Goal: Navigation & Orientation: Find specific page/section

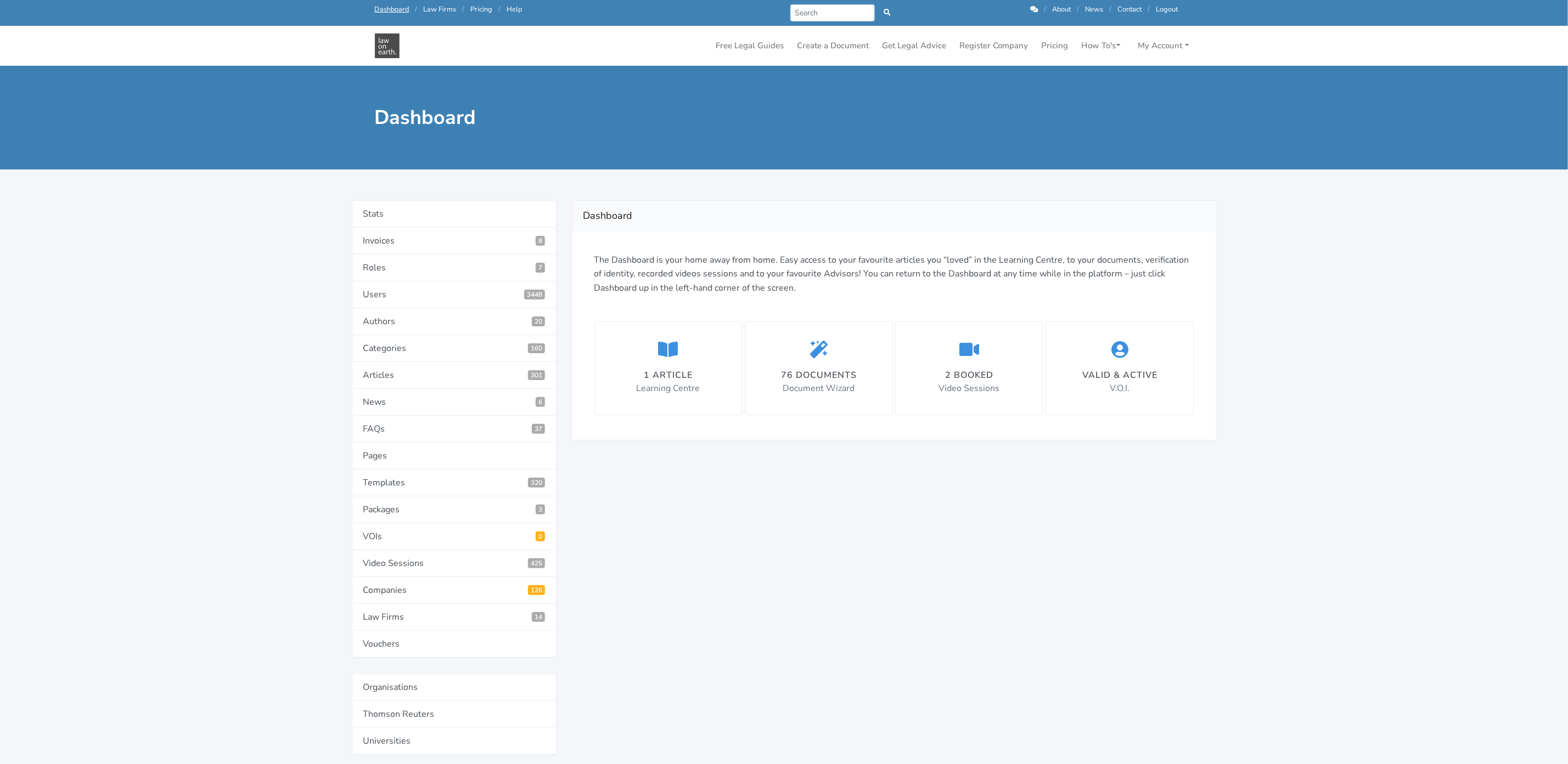
click at [1494, 306] on main "Dashboard 1 article in Learning Centre 76 items in Document Wizard 2 booked Vid…" at bounding box center [784, 665] width 1568 height 1199
click at [374, 216] on link "Stats" at bounding box center [454, 214] width 205 height 27
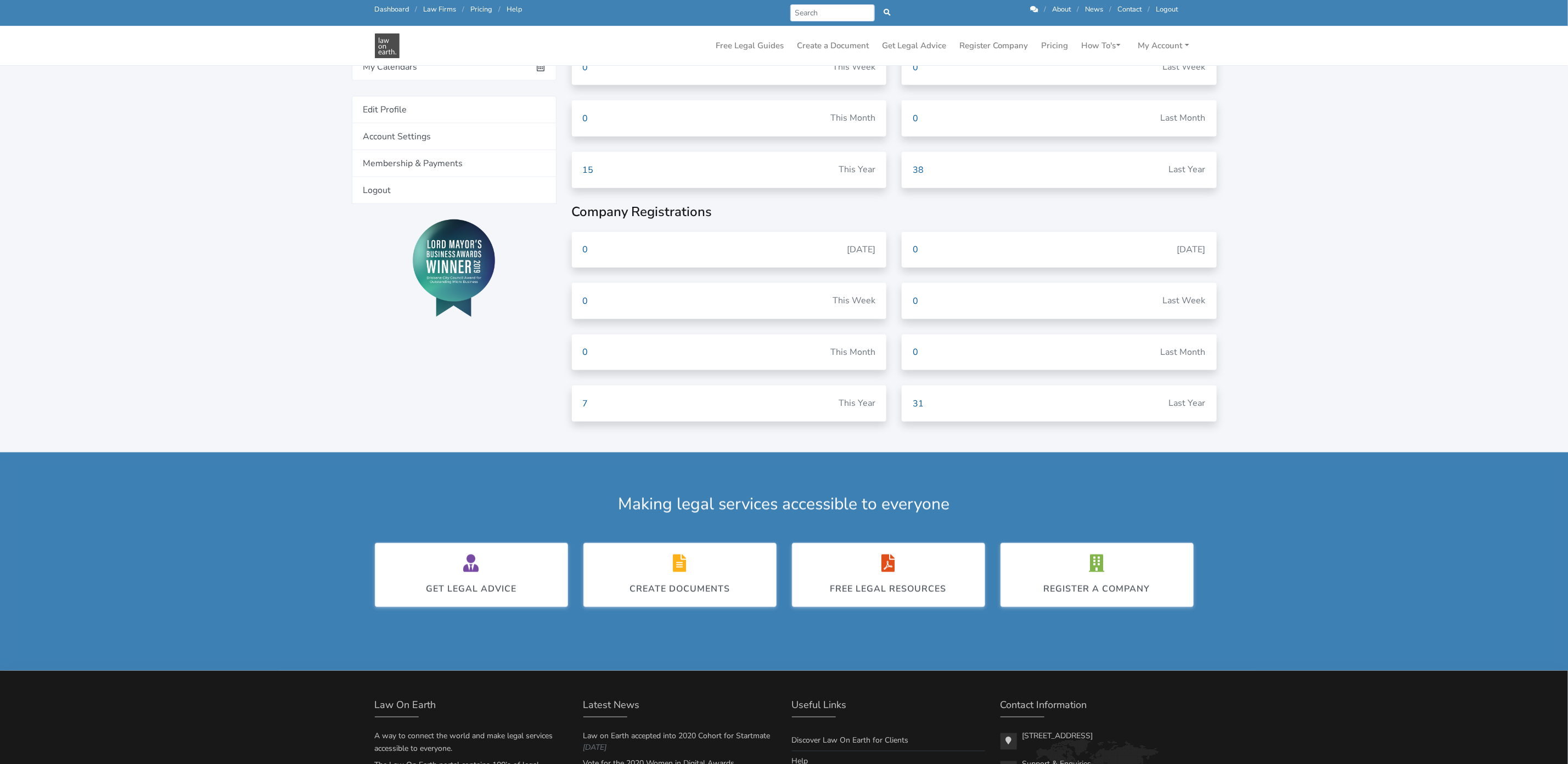
scroll to position [1023, 0]
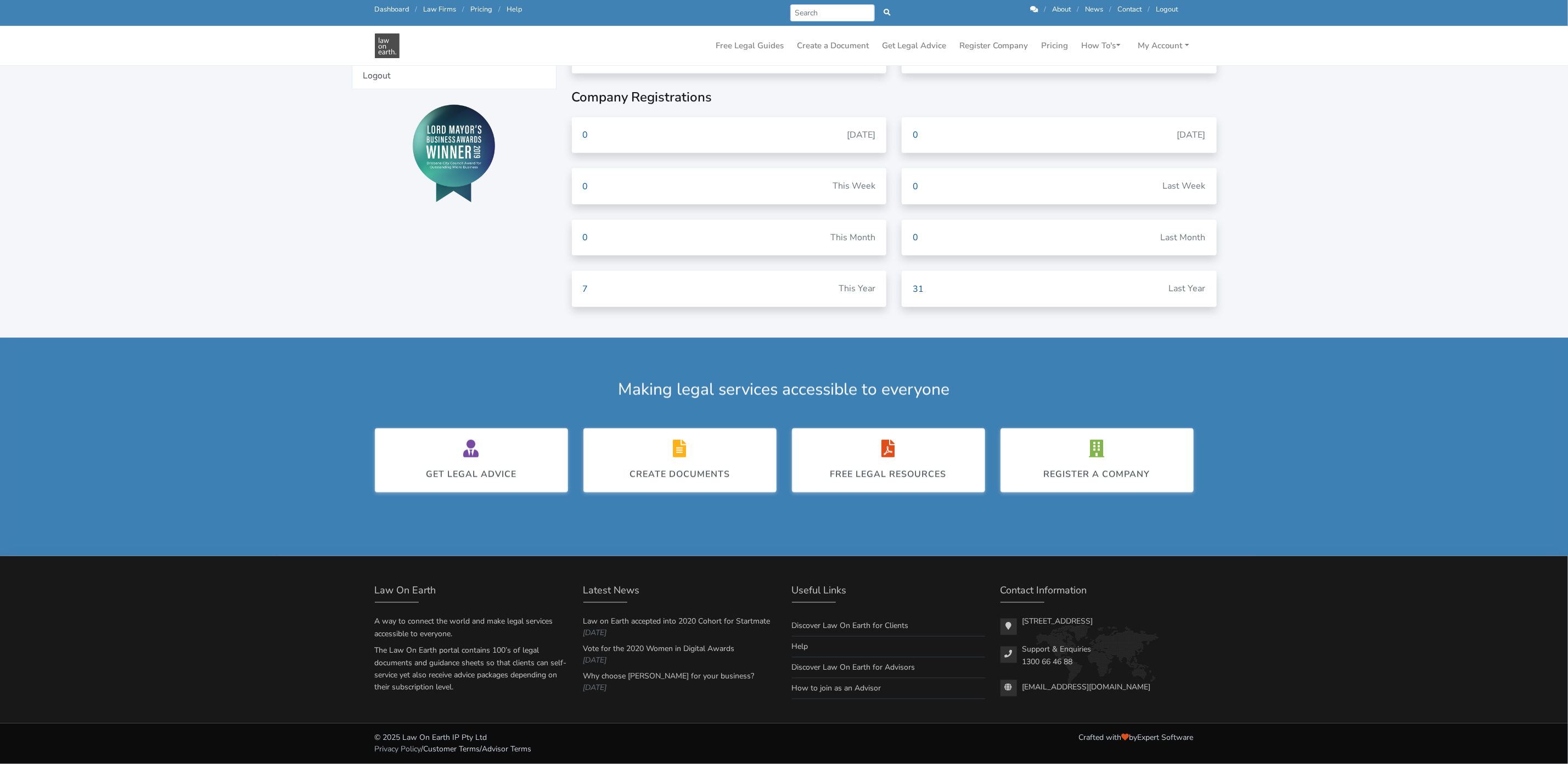
click at [392, 747] on link "Privacy Policy" at bounding box center [398, 749] width 47 height 10
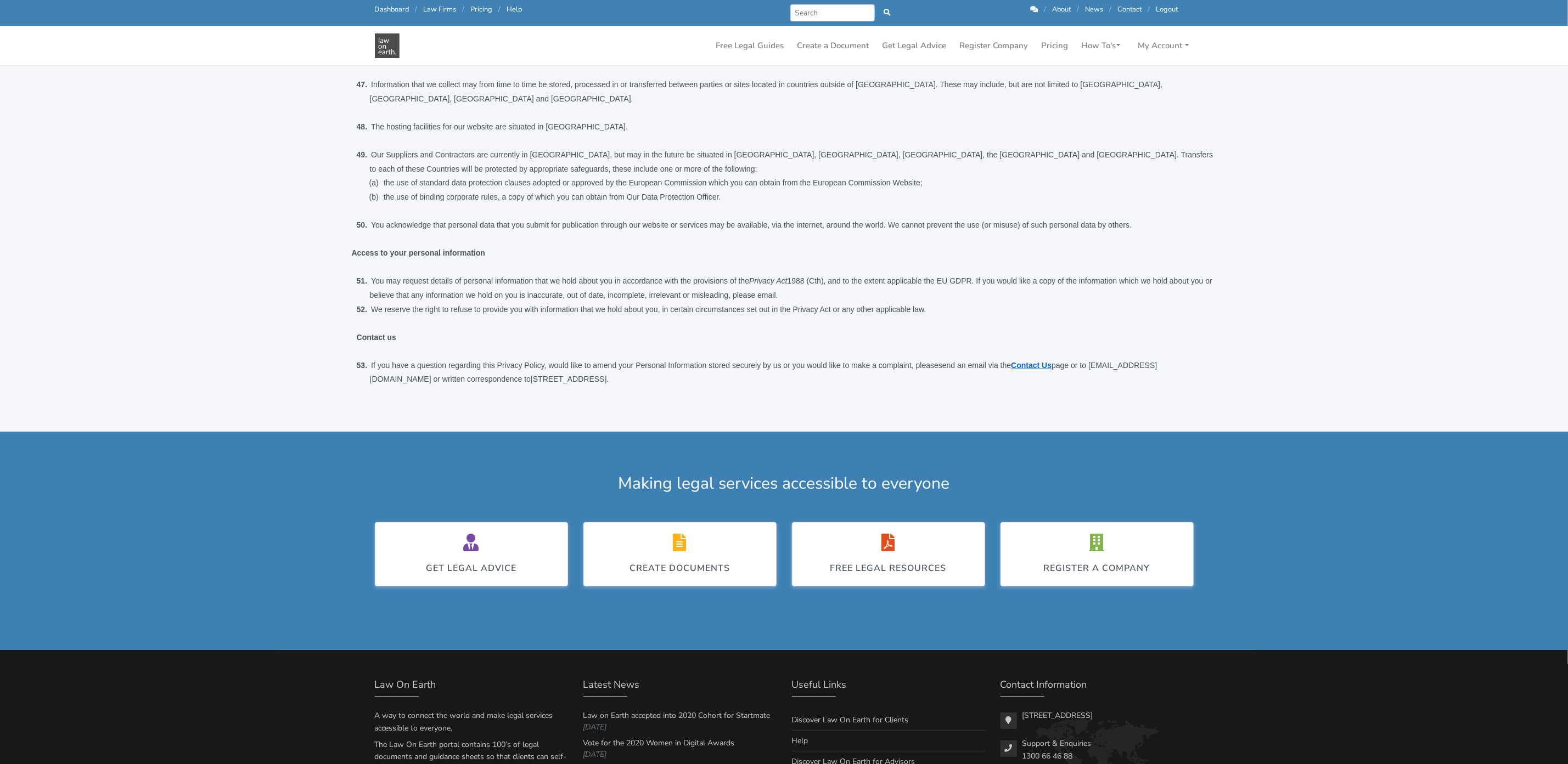
scroll to position [2833, 0]
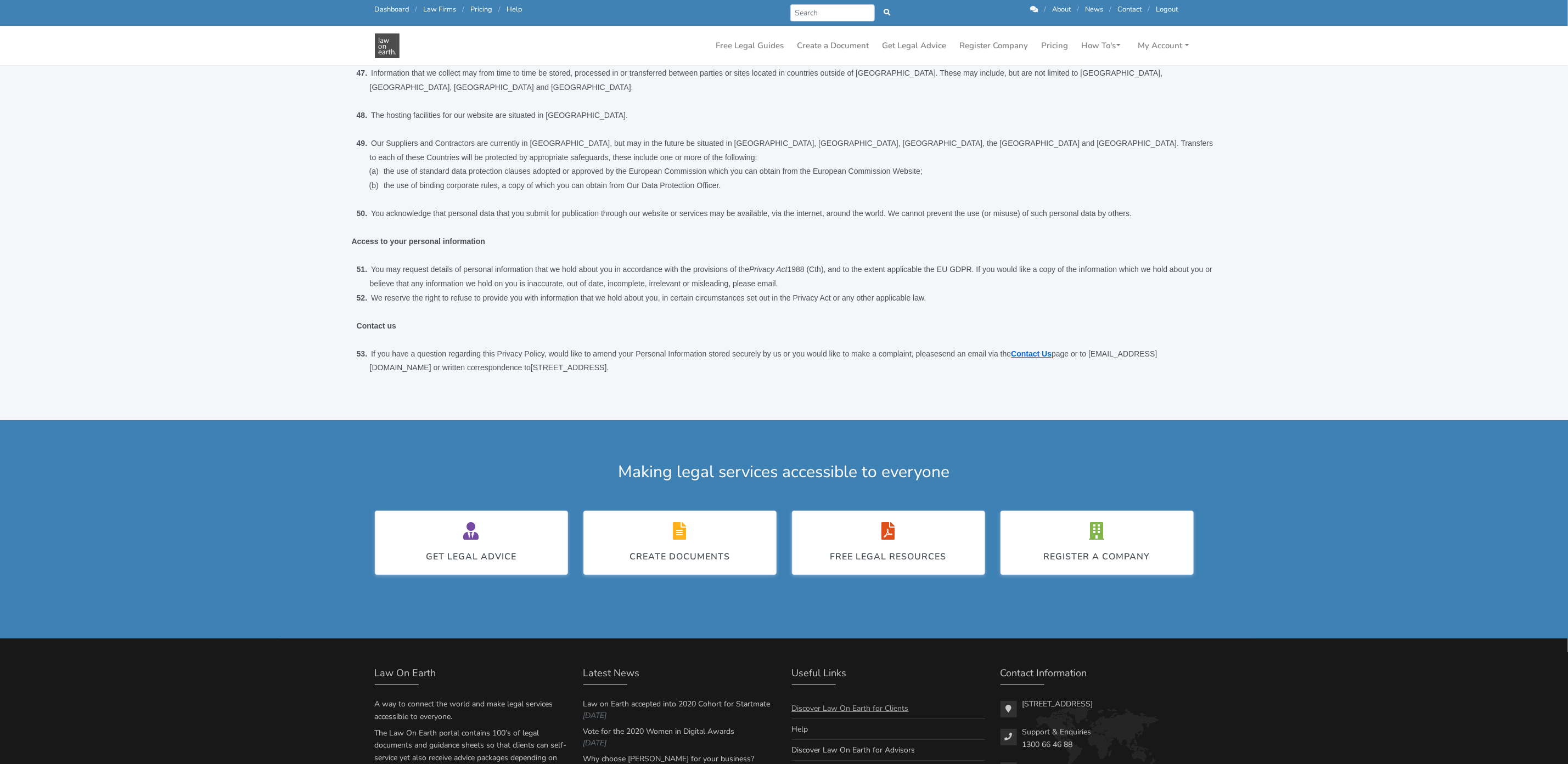
click at [811, 703] on link "Discover Law On Earth for Clients" at bounding box center [851, 708] width 117 height 10
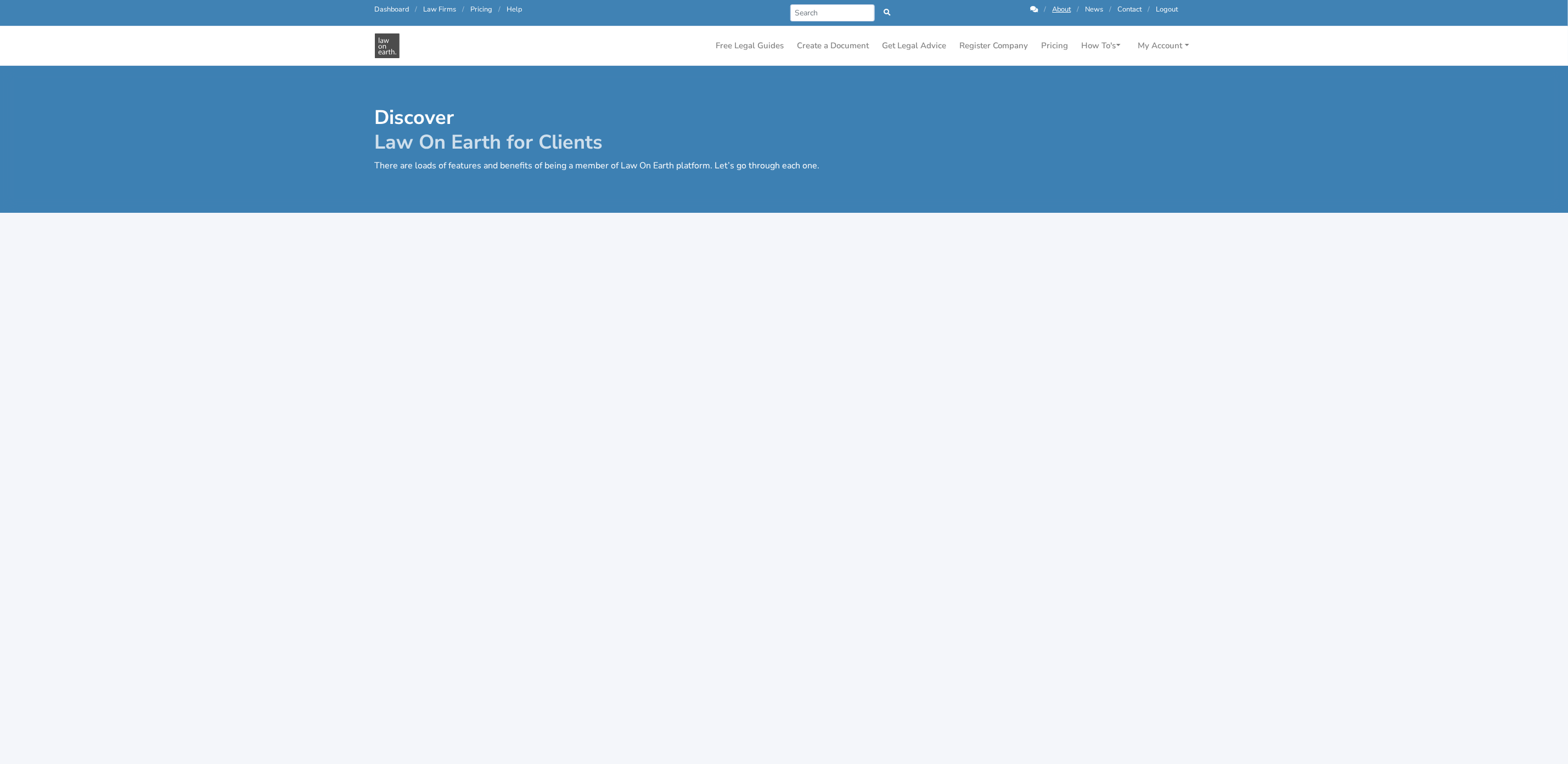
click at [1032, 7] on icon at bounding box center [1034, 10] width 7 height 7
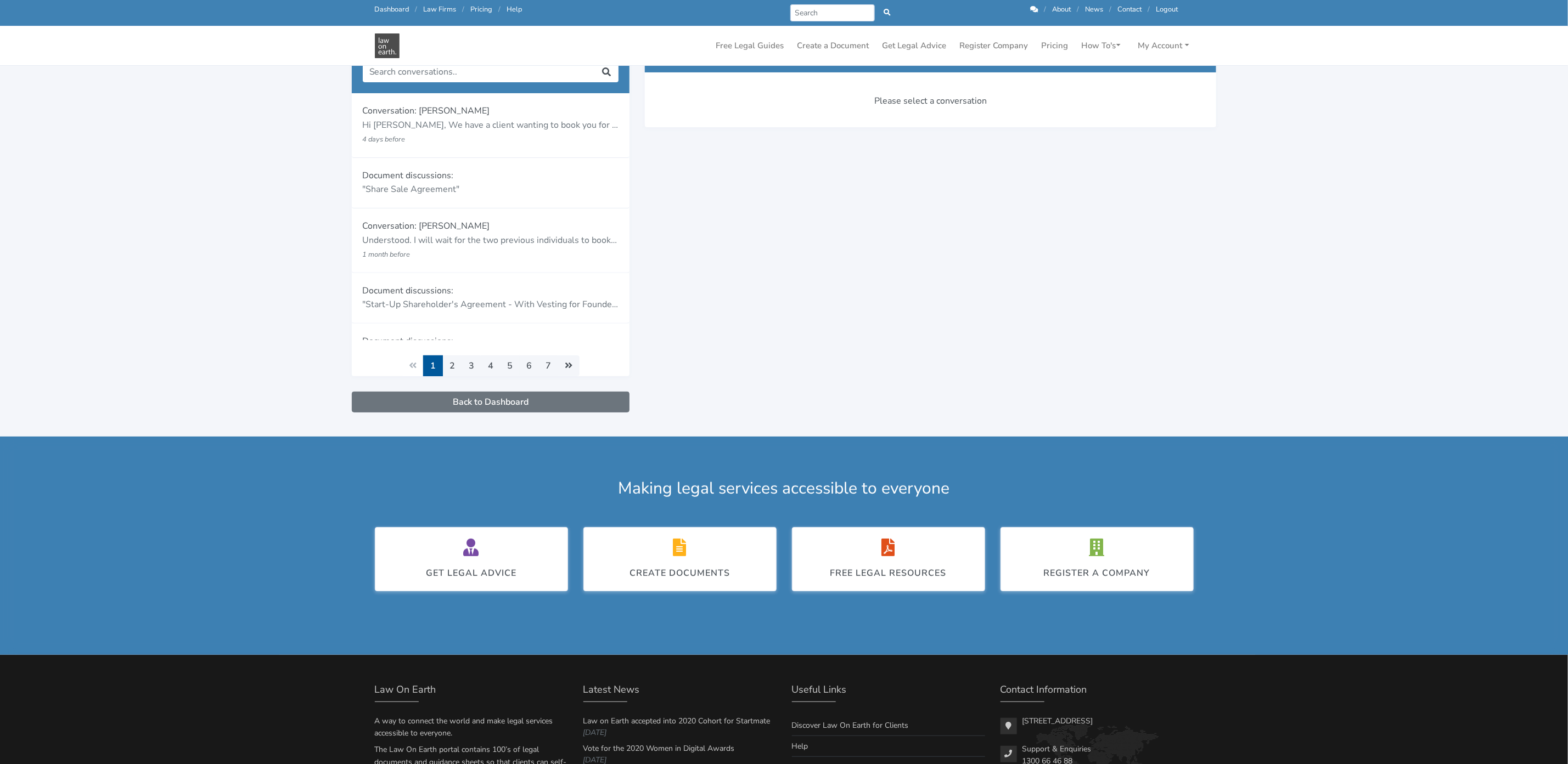
scroll to position [225, 0]
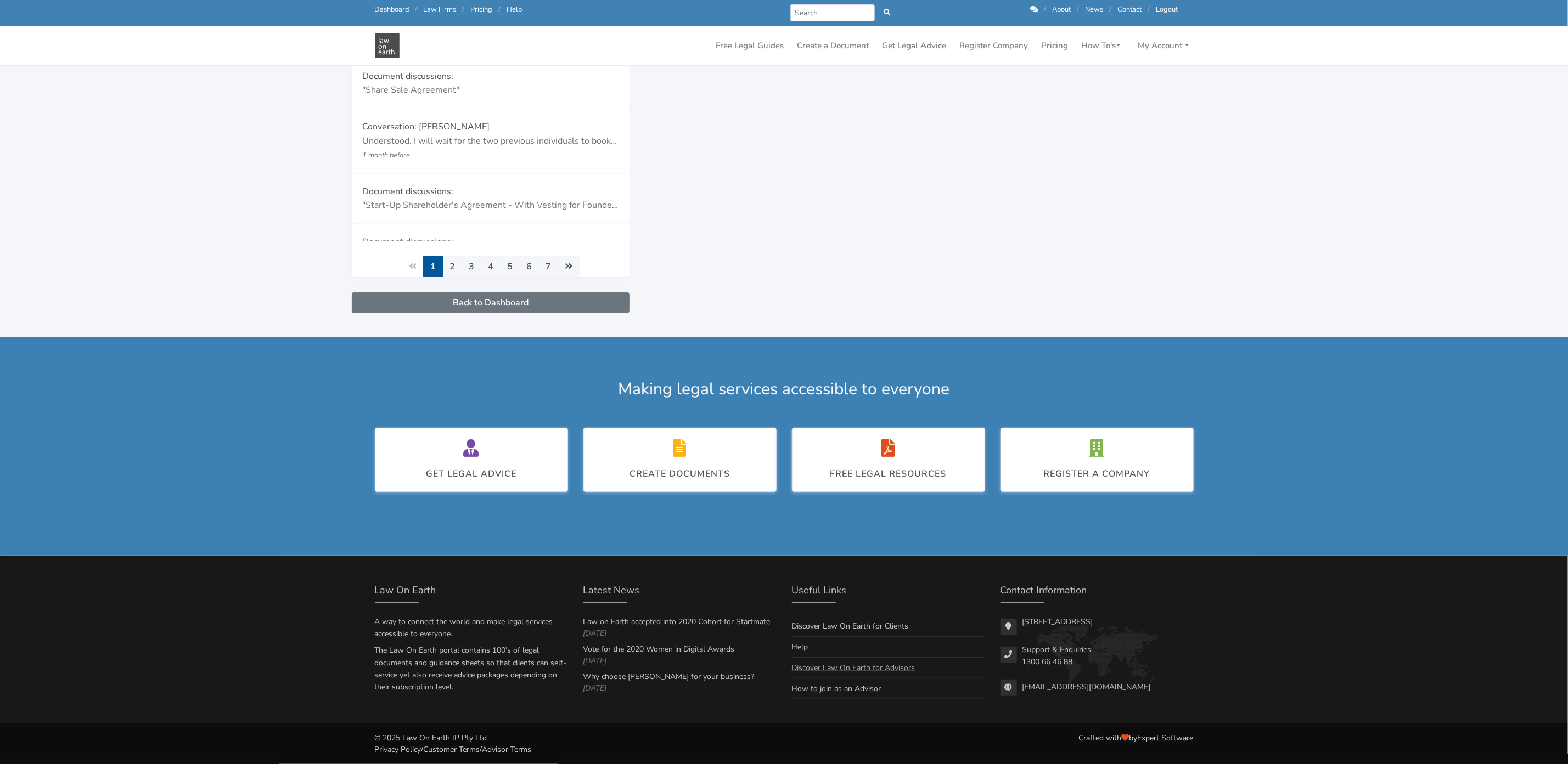
click at [835, 664] on link "Discover Law On Earth for Advisors" at bounding box center [853, 667] width 123 height 10
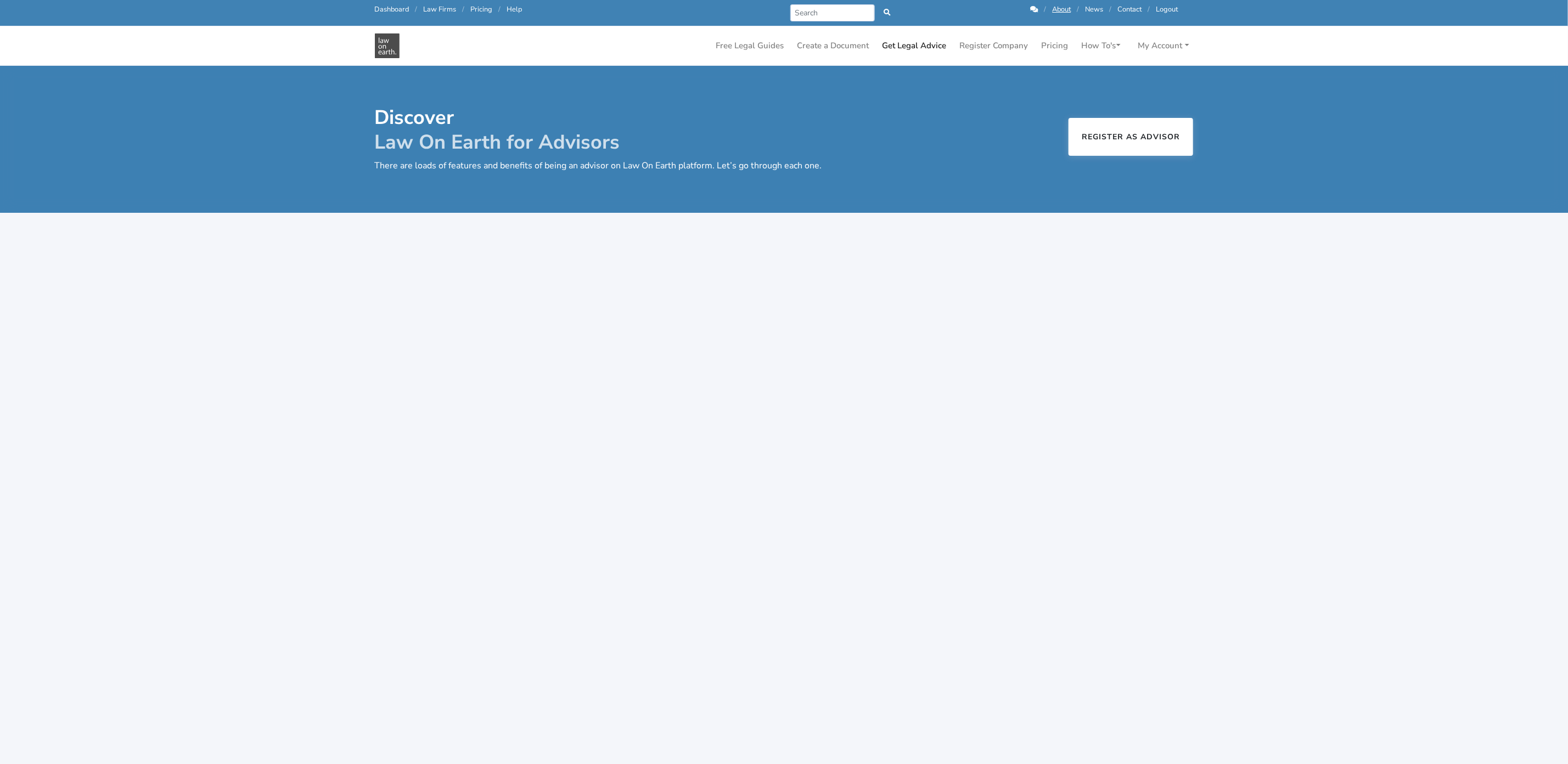
click at [1120, 137] on link "Register as Advisor" at bounding box center [1130, 137] width 125 height 38
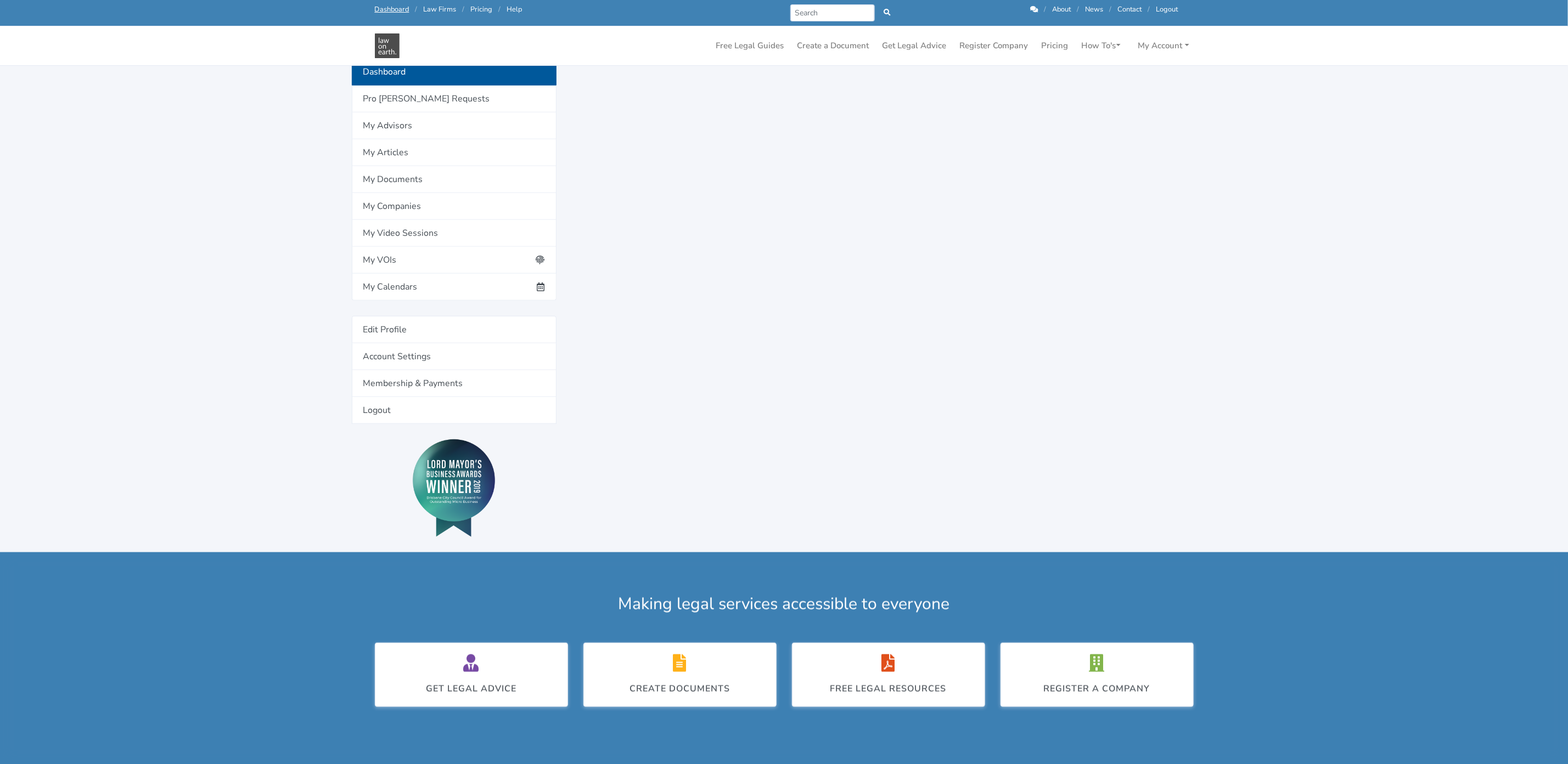
scroll to position [914, 0]
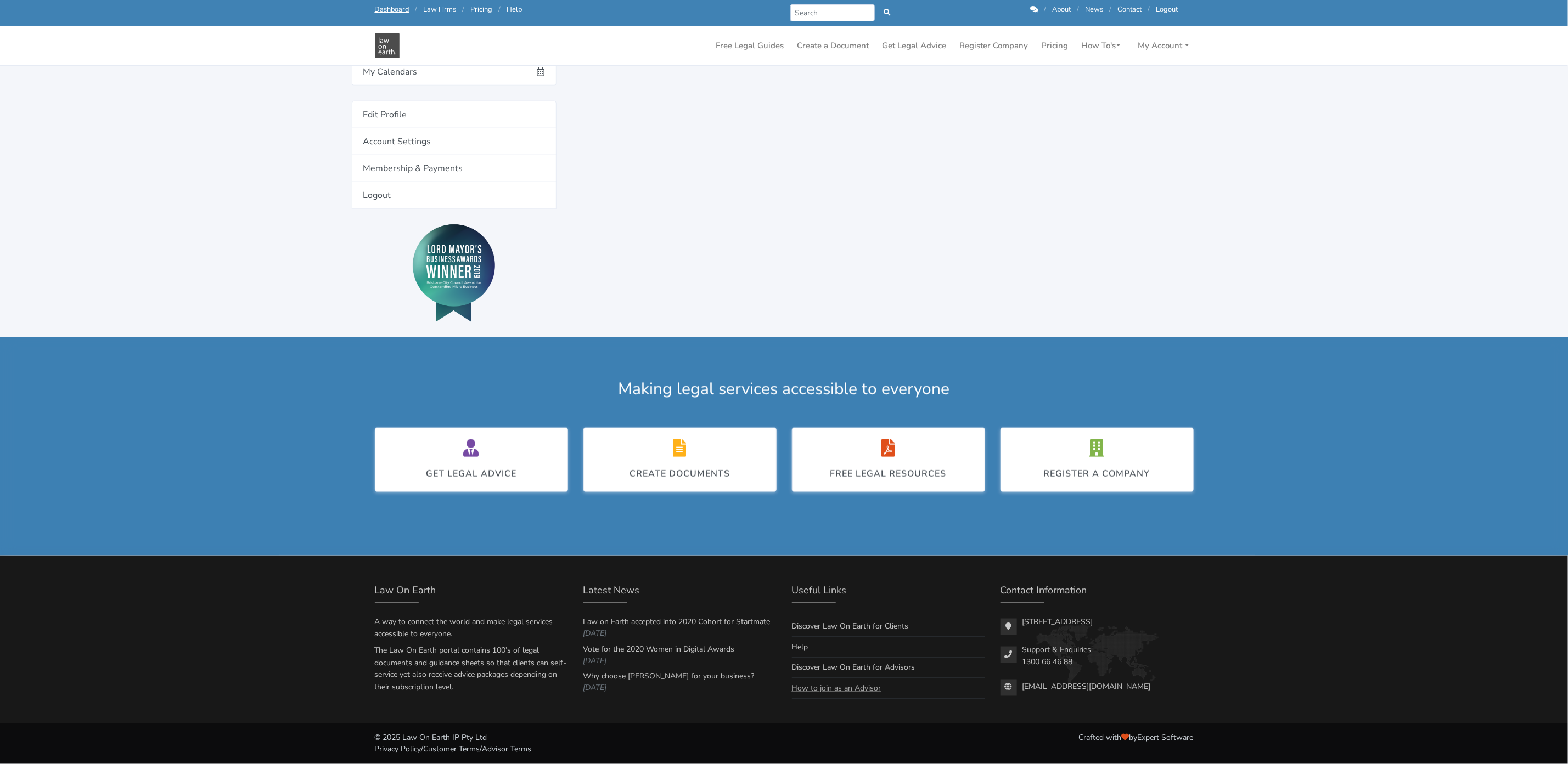
click at [811, 688] on link "How to join as an Advisor" at bounding box center [836, 688] width 89 height 10
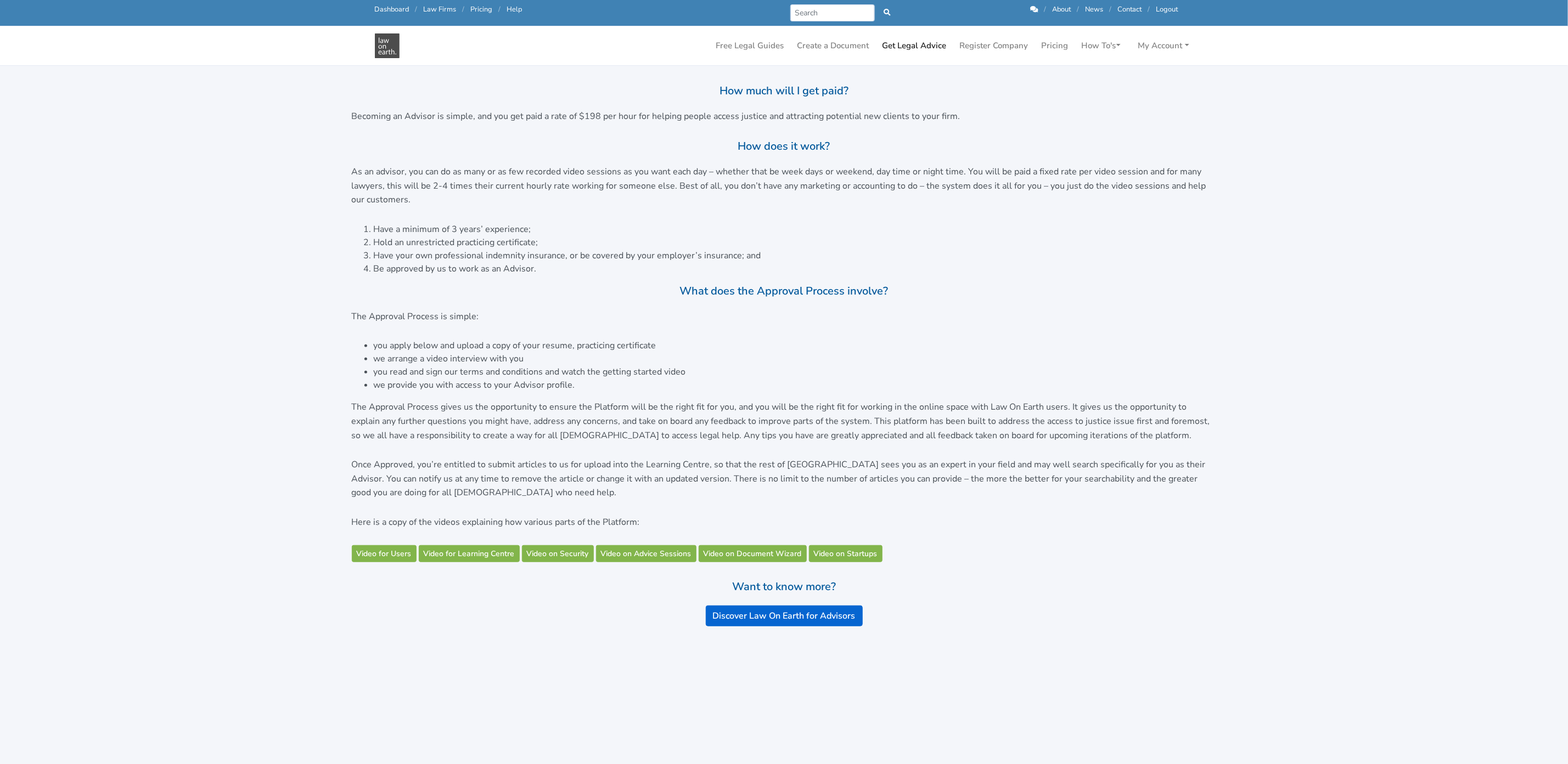
scroll to position [576, 0]
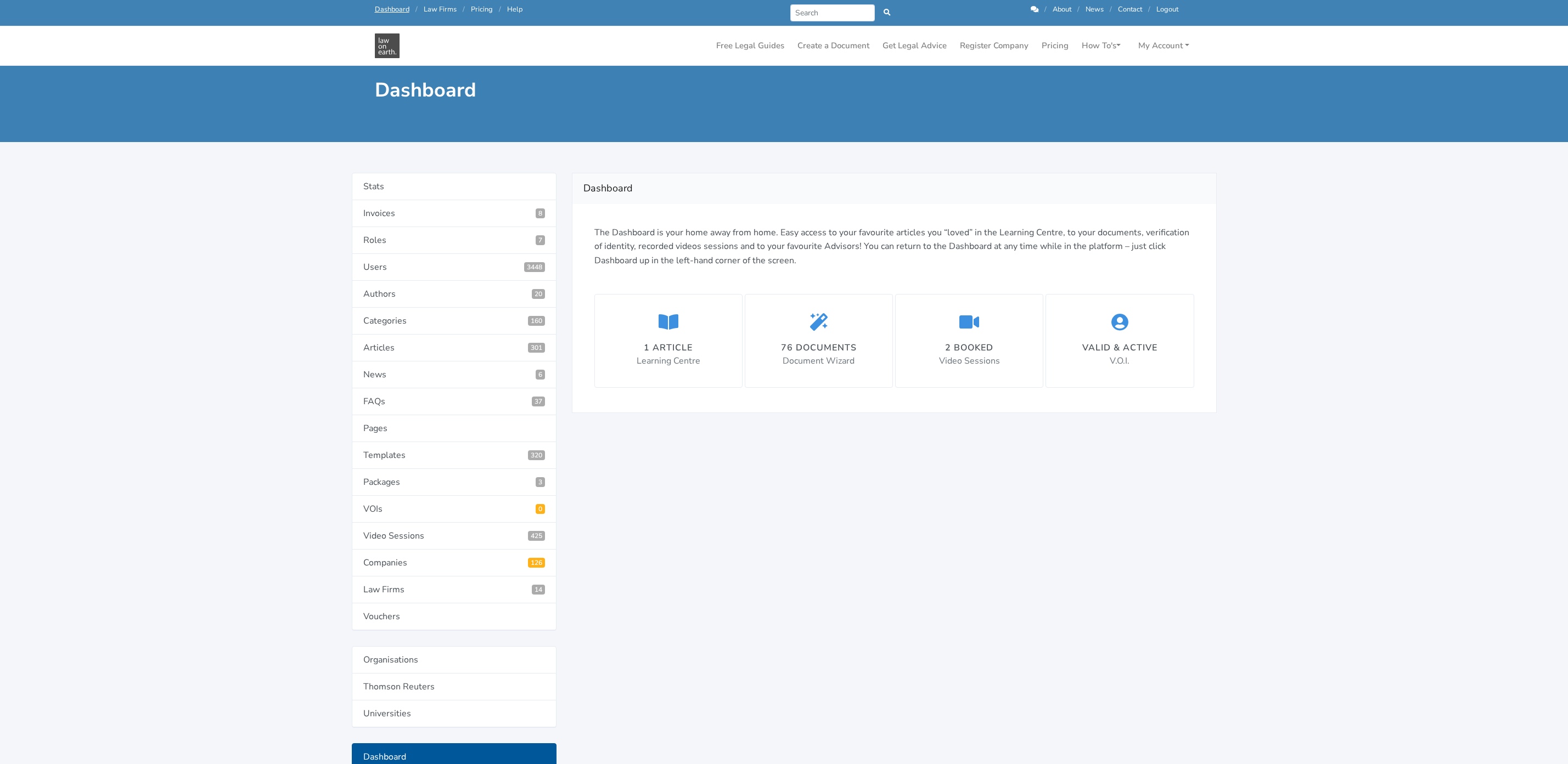
scroll to position [914, 0]
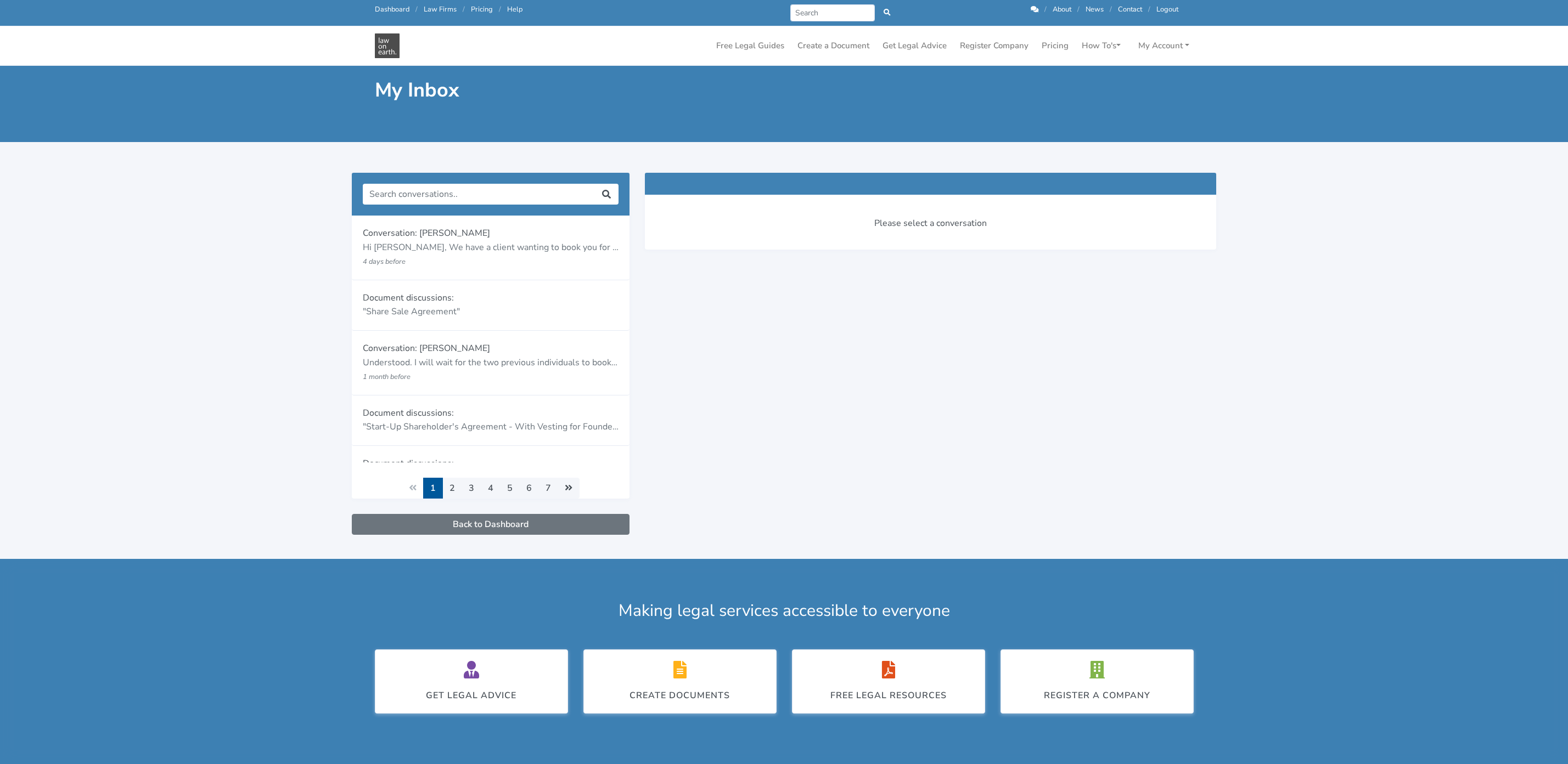
scroll to position [225, 0]
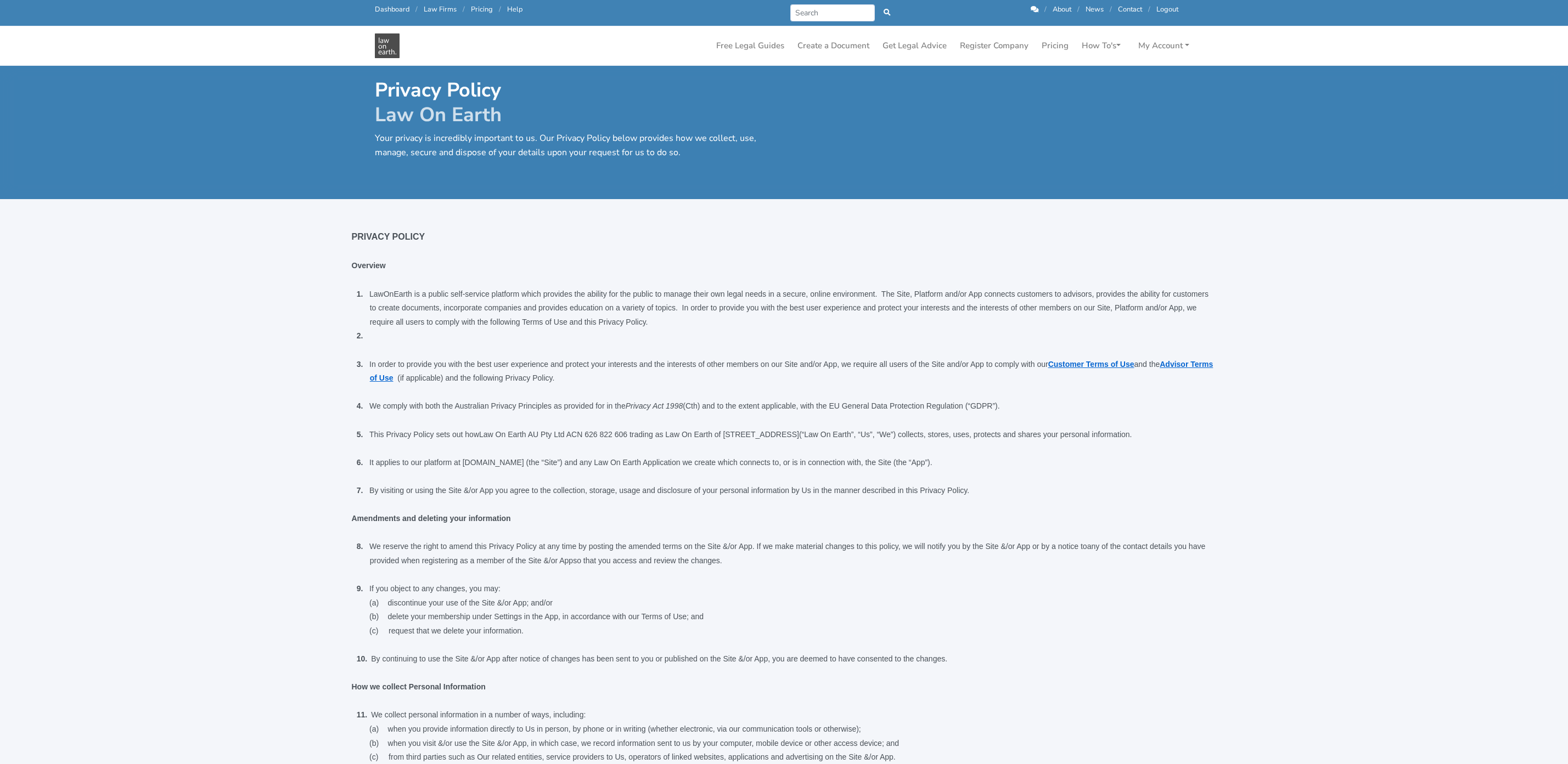
scroll to position [2833, 0]
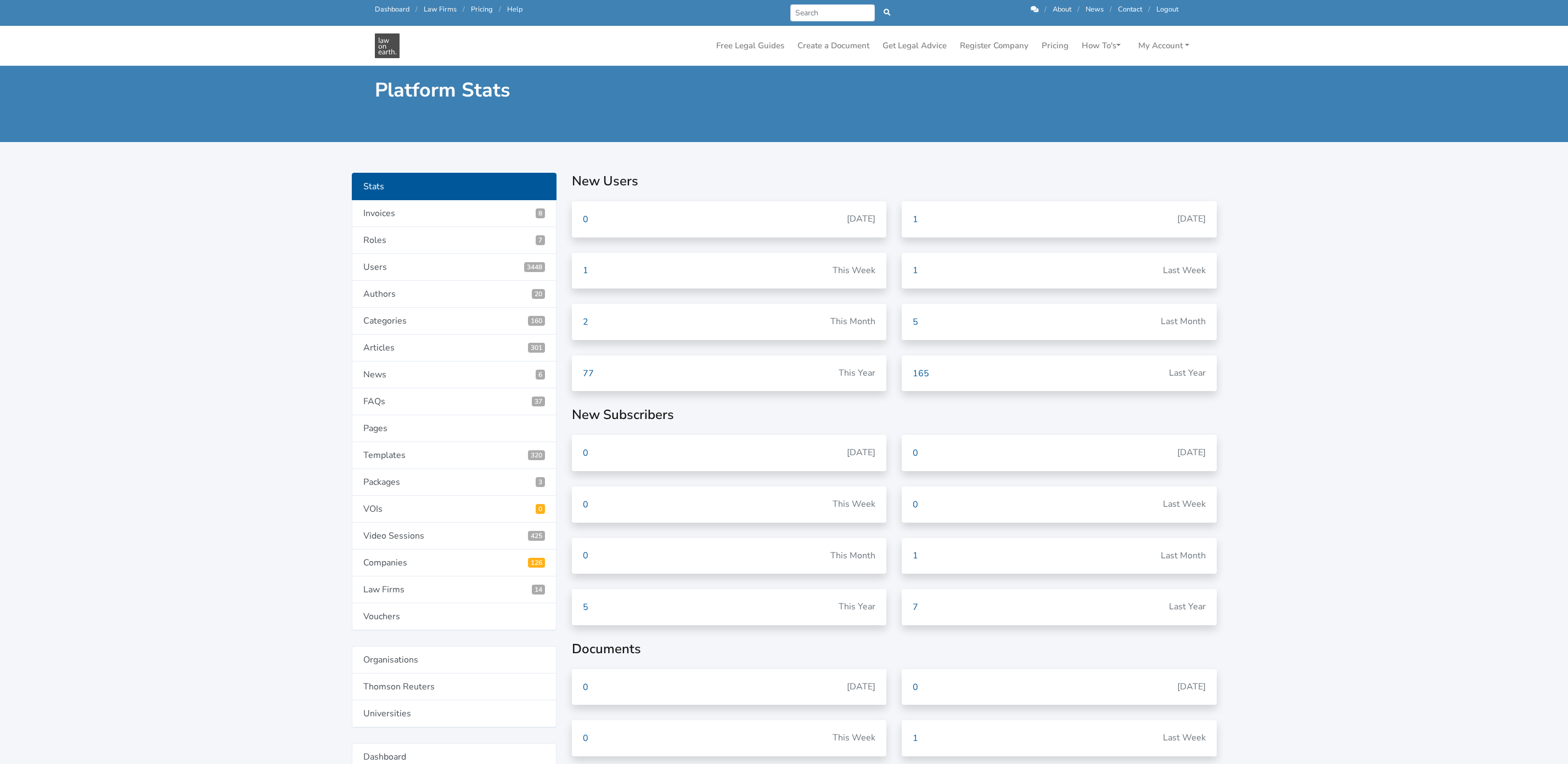
scroll to position [1023, 0]
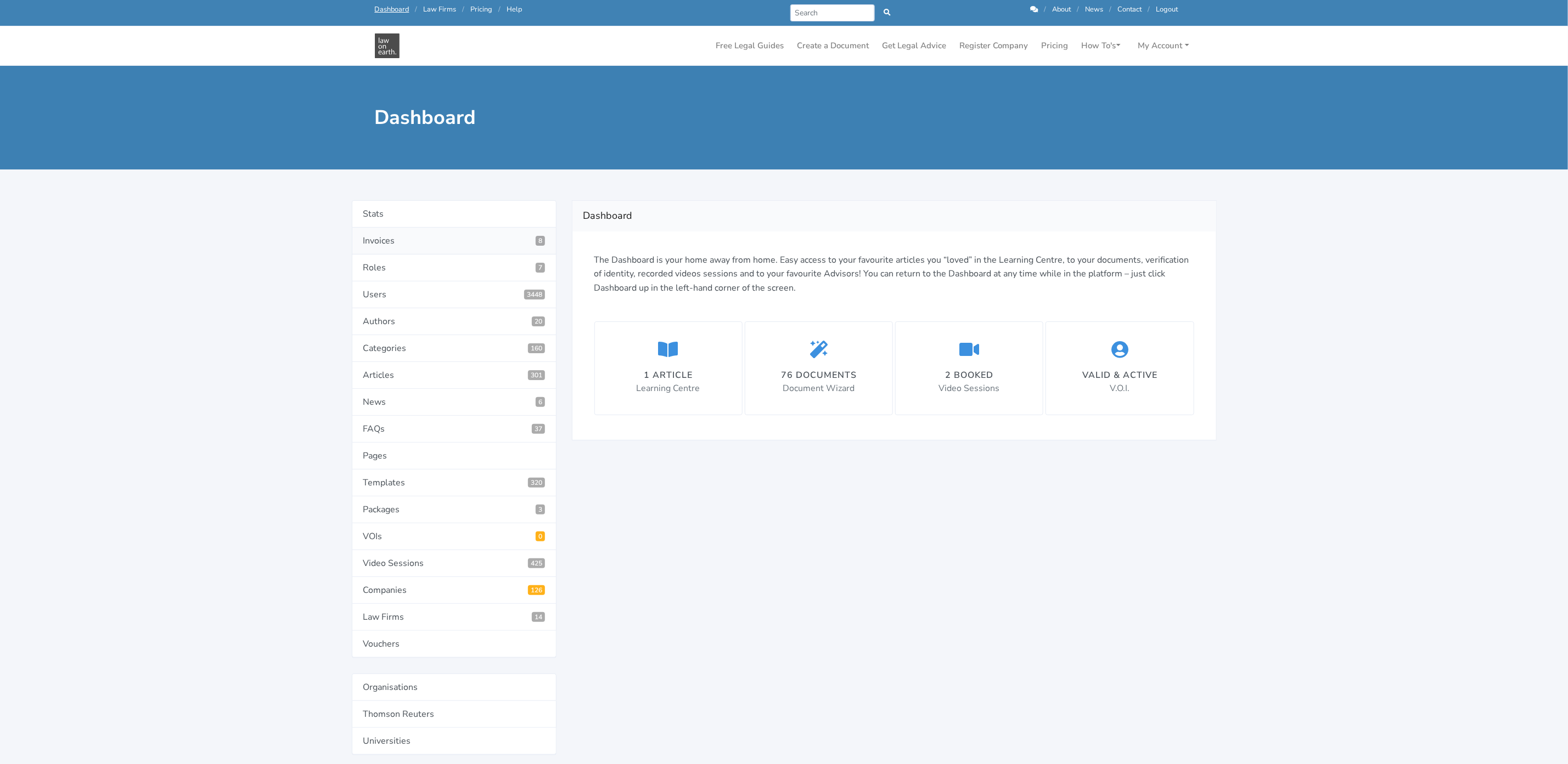
click at [368, 241] on link "Invoices 8" at bounding box center [454, 242] width 205 height 27
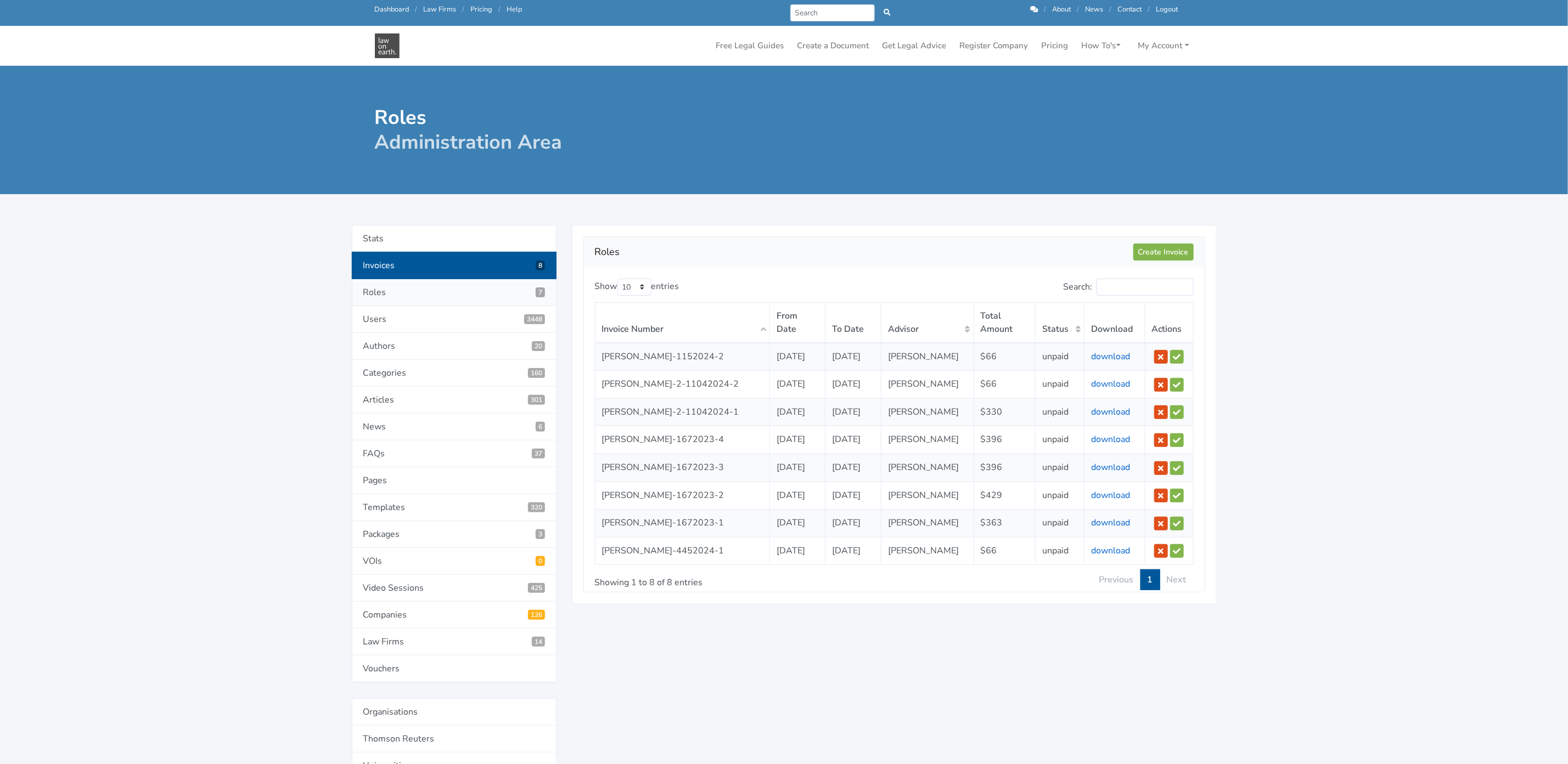
click at [377, 297] on link "Roles 7" at bounding box center [454, 293] width 205 height 27
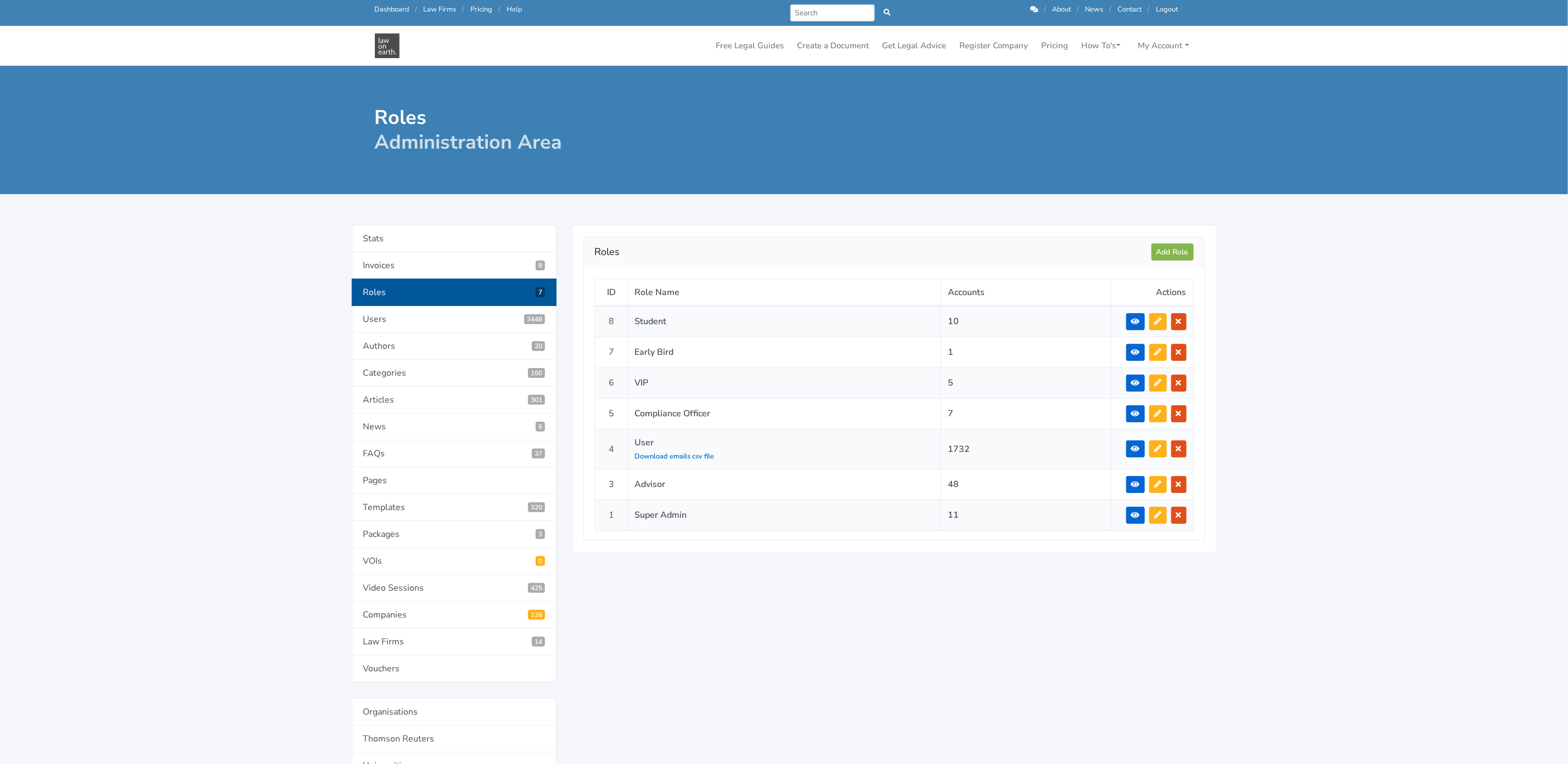
click at [742, 690] on div "Roles Add Role ID Role Name Accounts Actions 8 Student 10 7 1 6 5" at bounding box center [894, 750] width 660 height 1050
click at [1131, 322] on icon at bounding box center [1135, 321] width 9 height 7
